Goal: Information Seeking & Learning: Learn about a topic

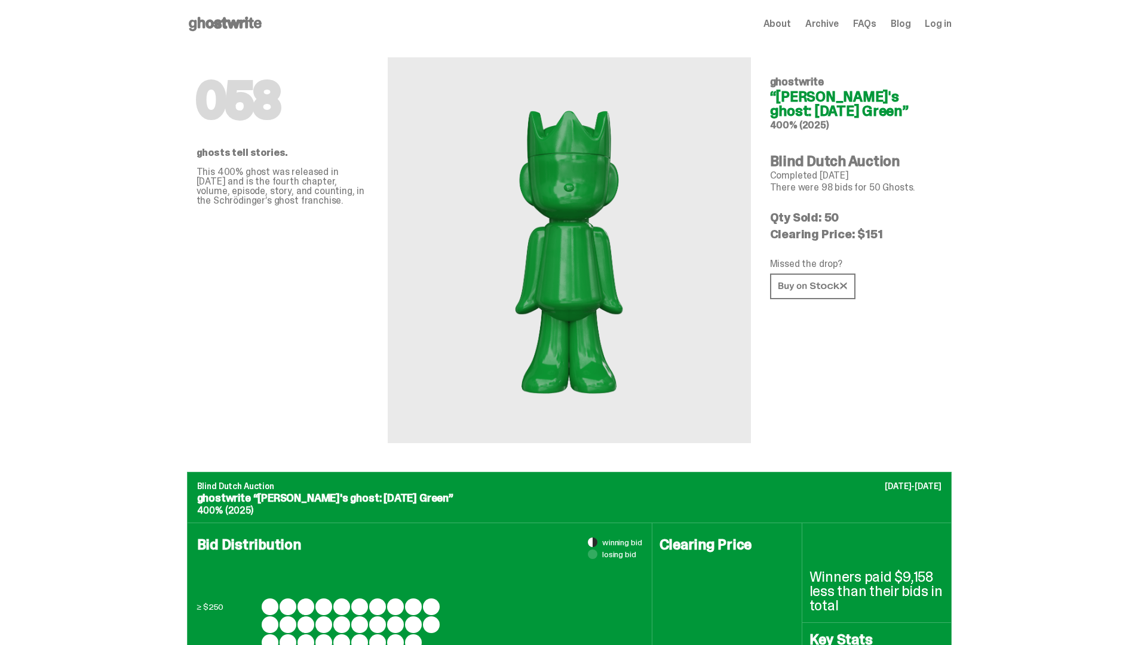
scroll to position [1161, 0]
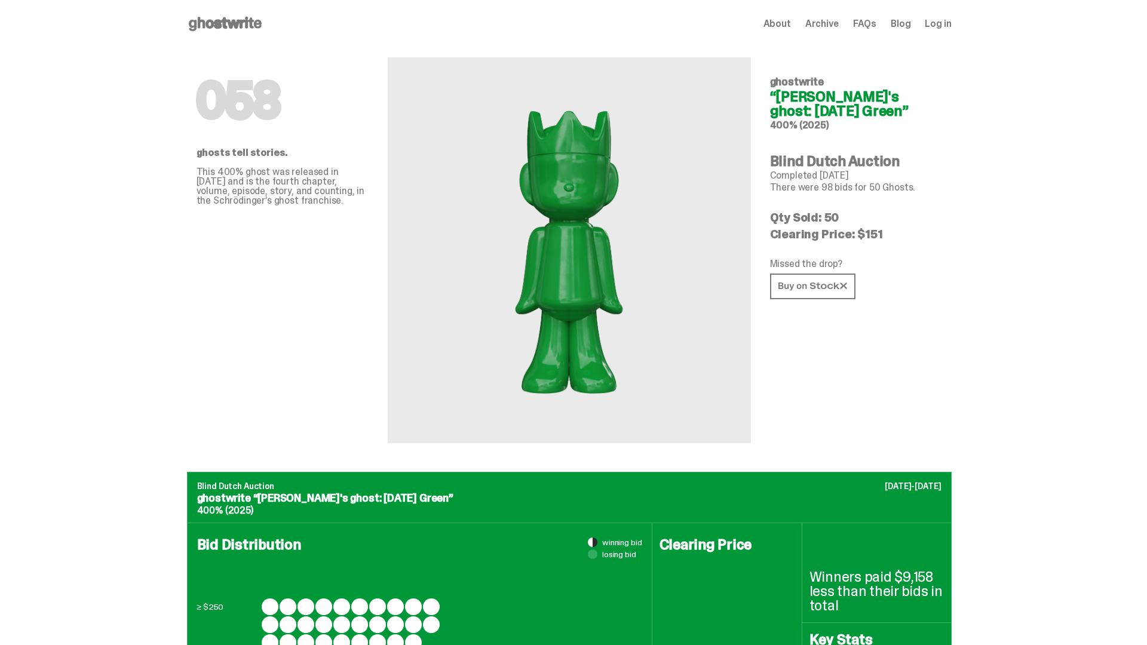
scroll to position [1559, 0]
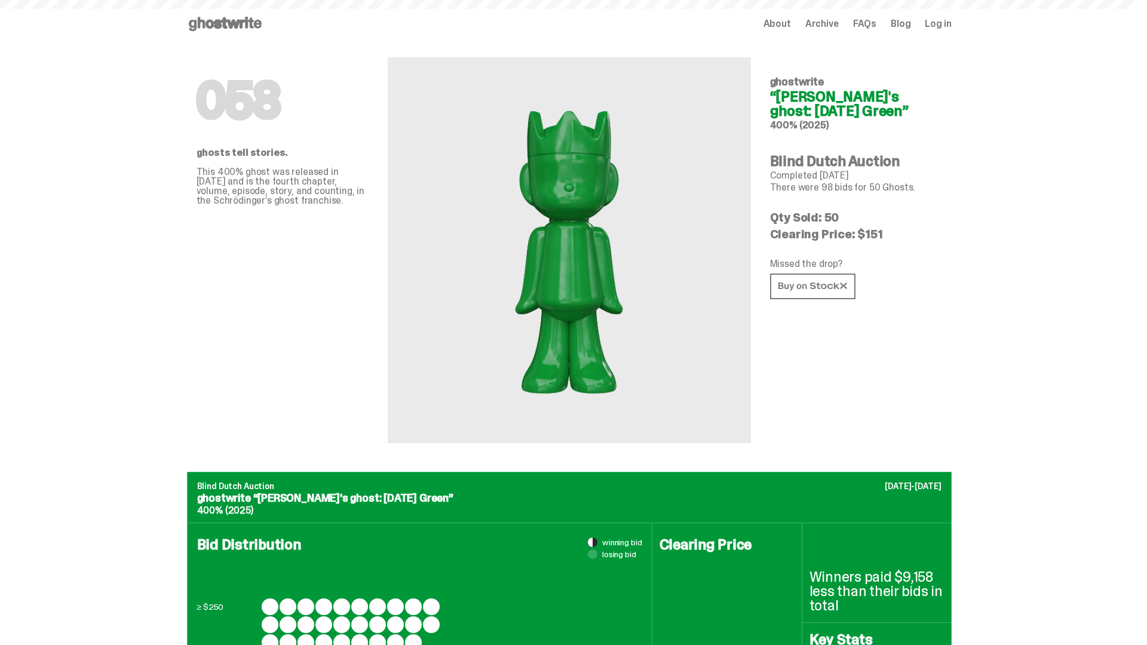
scroll to position [1559, 0]
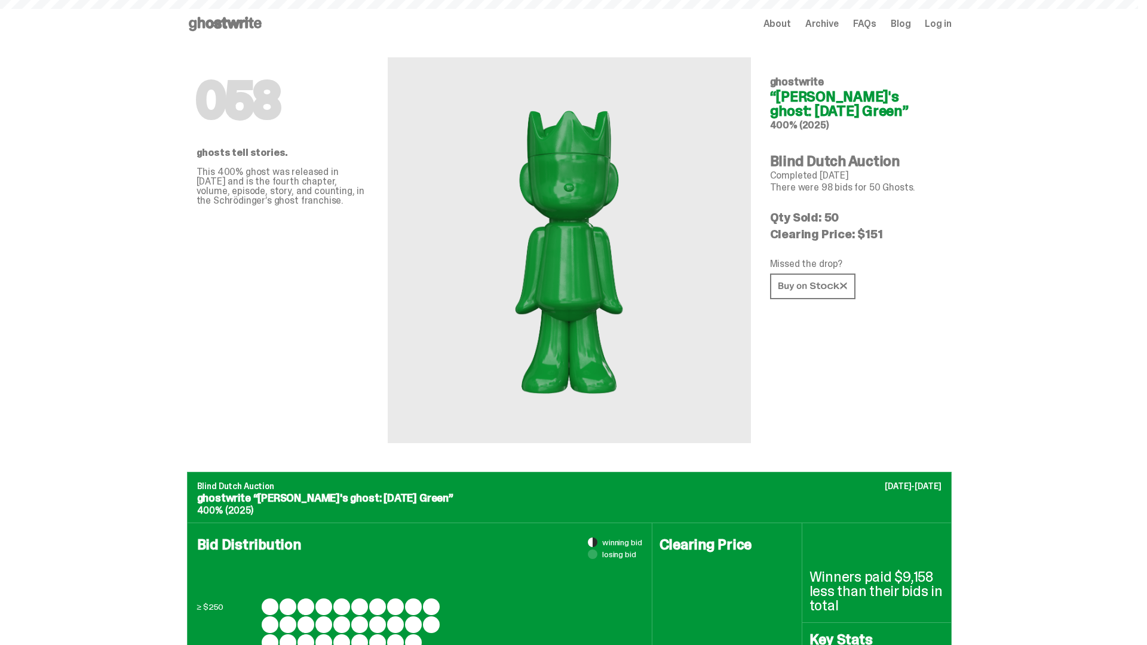
scroll to position [1559, 0]
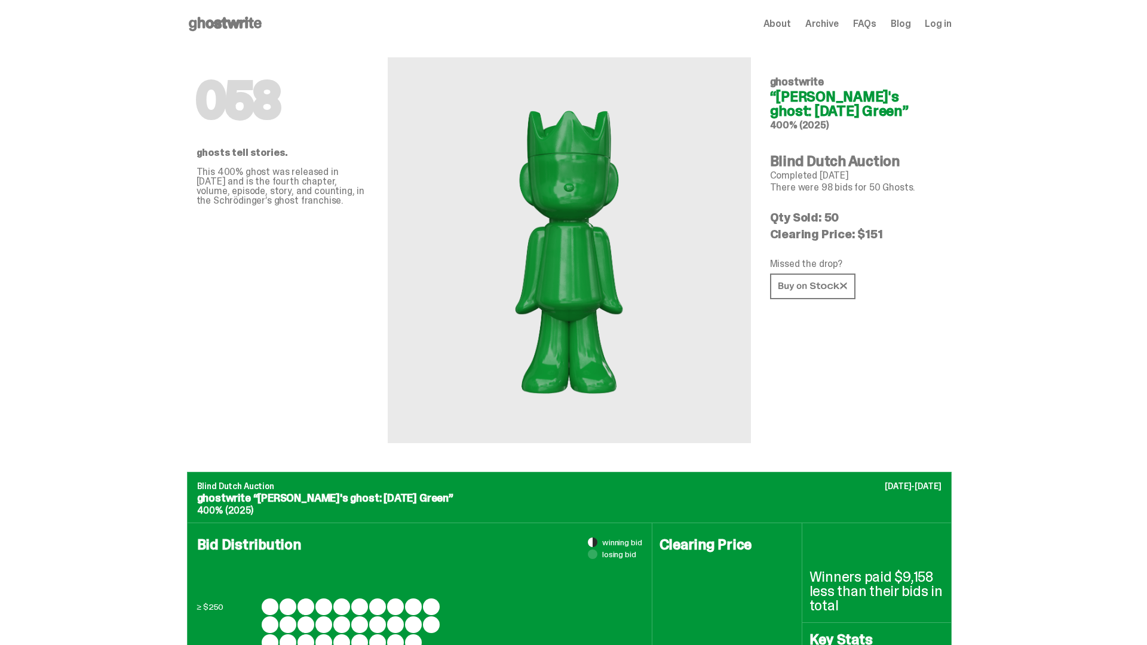
scroll to position [1559, 0]
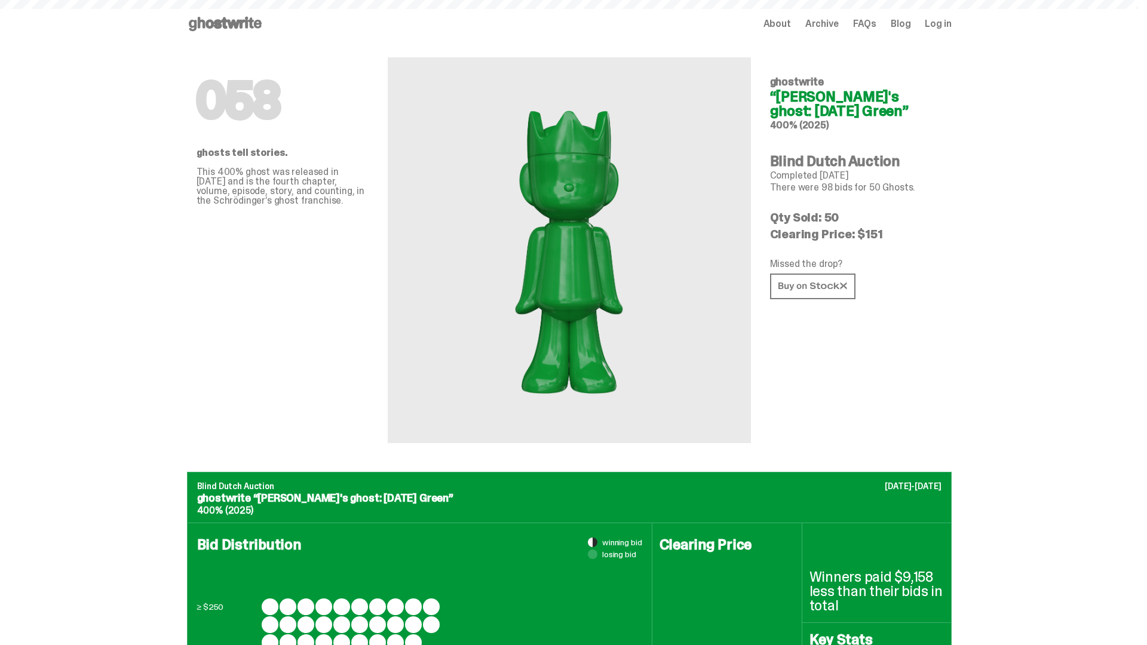
scroll to position [1559, 0]
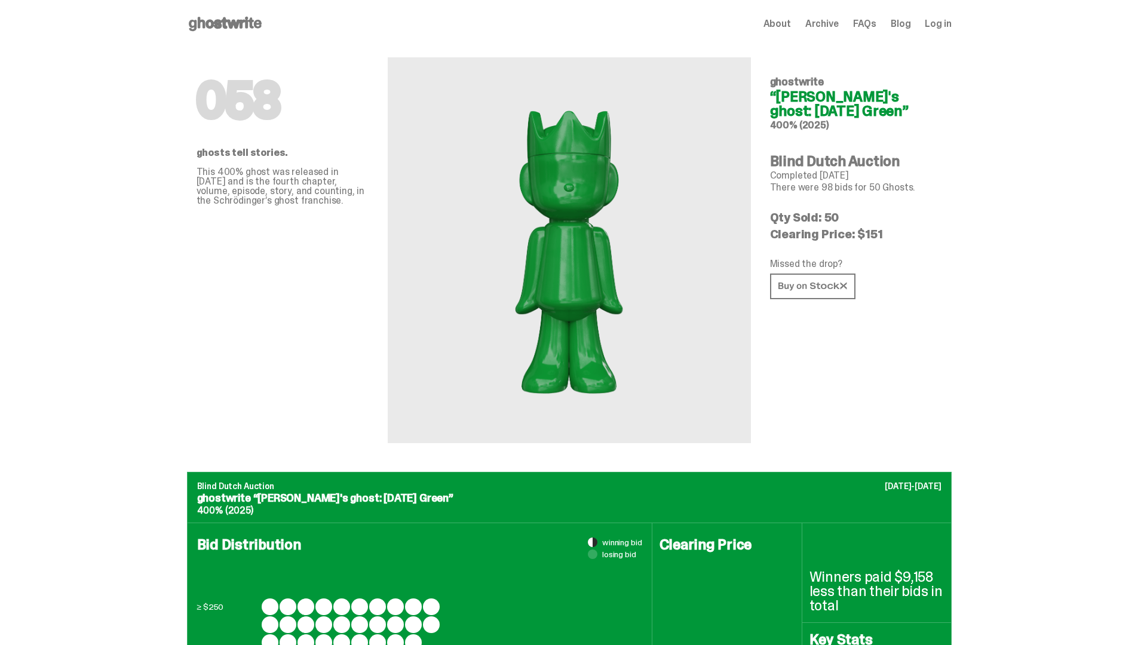
scroll to position [1559, 0]
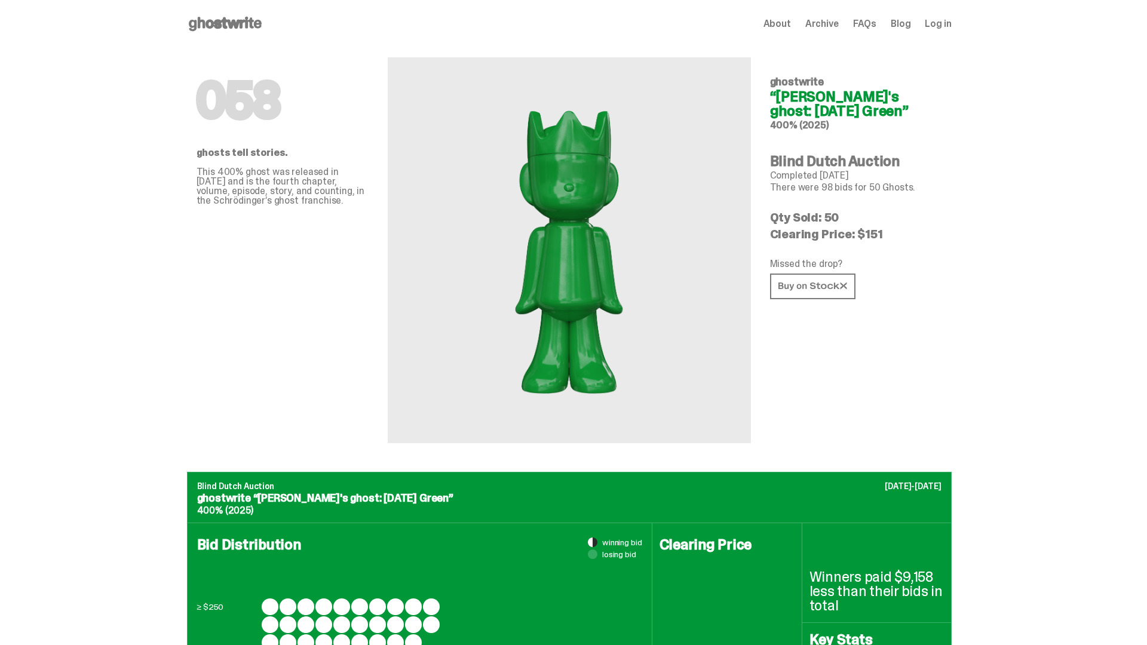
scroll to position [1559, 0]
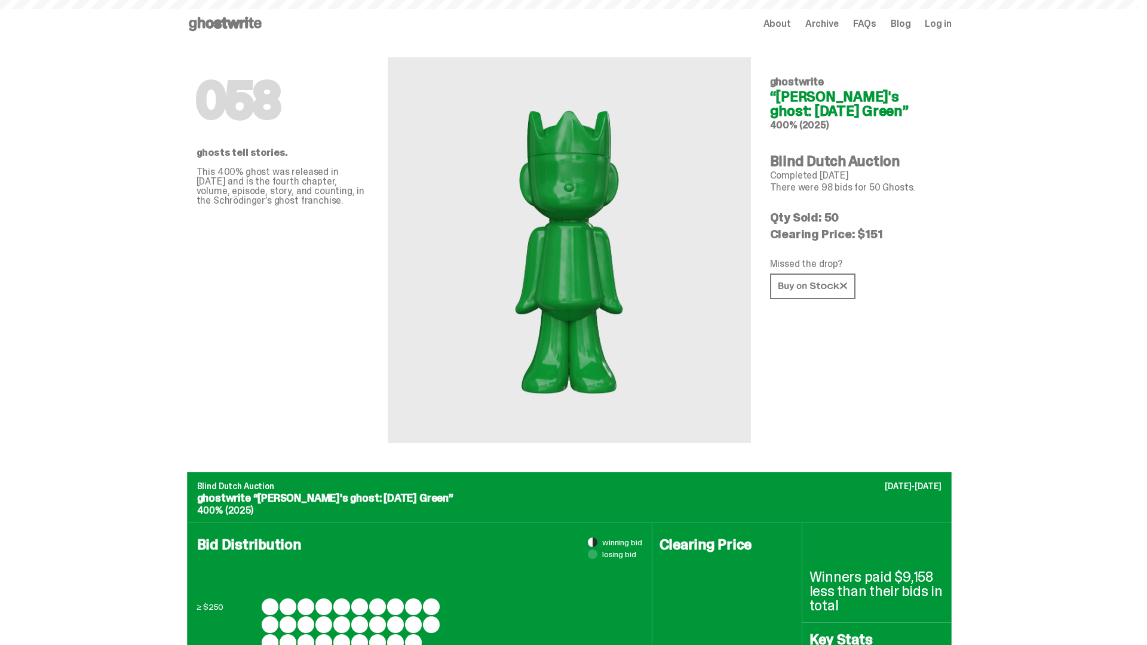
scroll to position [1559, 0]
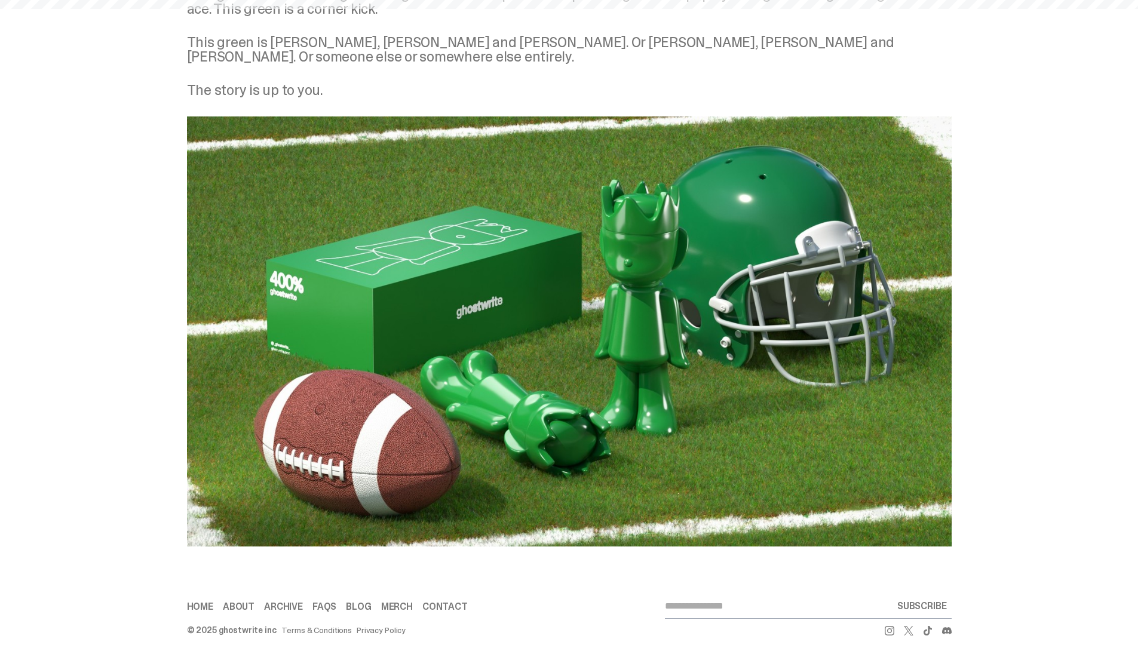
scroll to position [1559, 0]
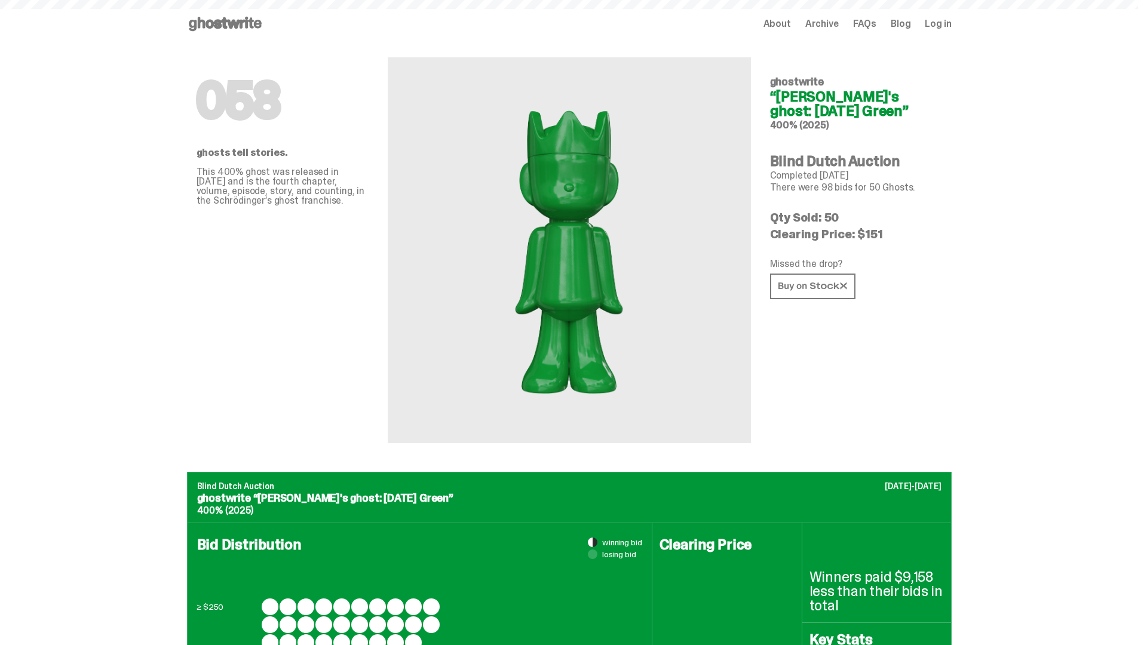
scroll to position [1559, 0]
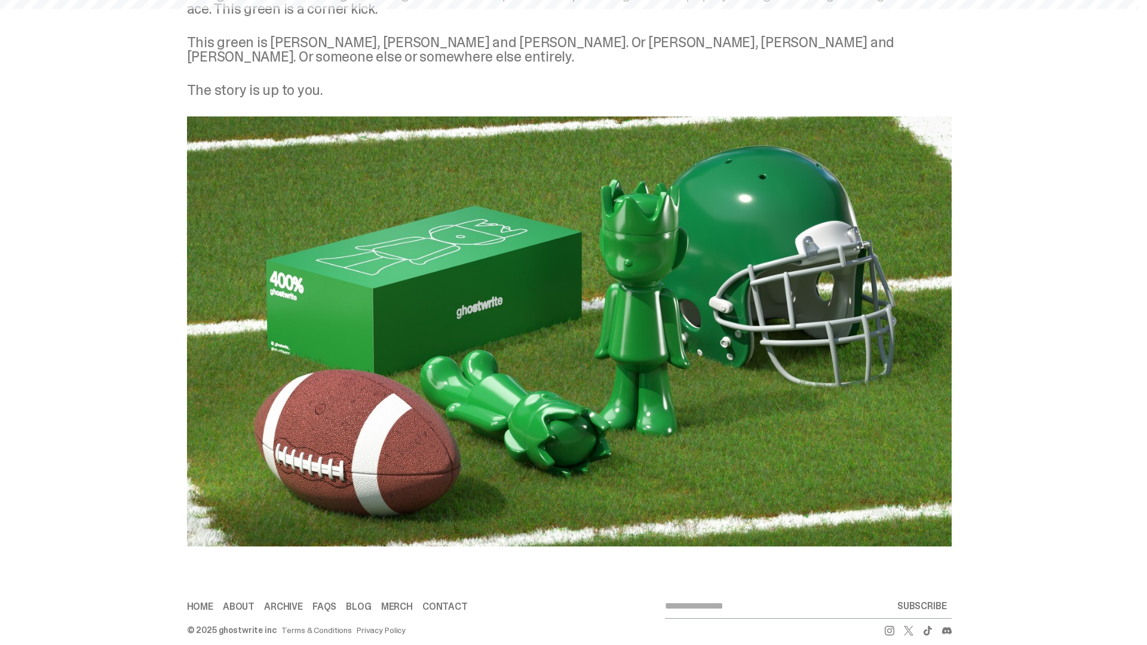
scroll to position [1559, 0]
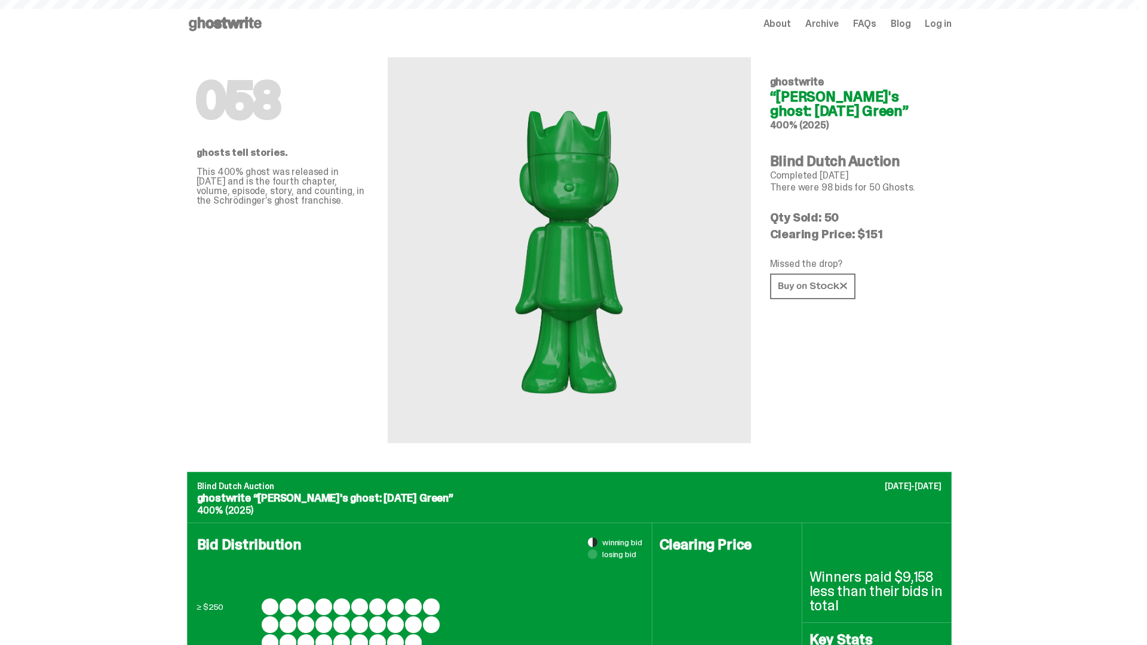
scroll to position [1559, 0]
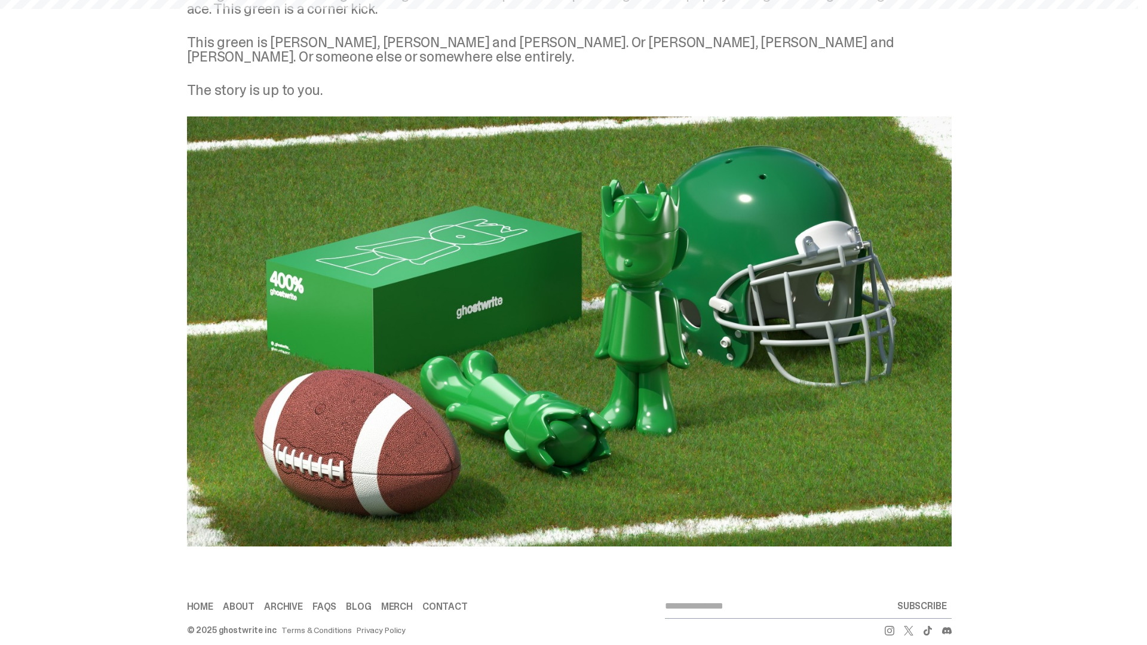
scroll to position [1559, 0]
